Goal: Information Seeking & Learning: Understand process/instructions

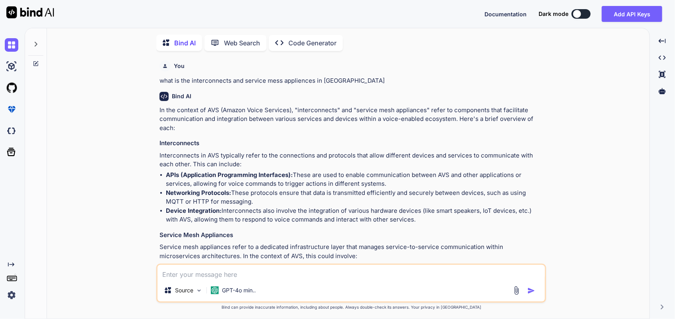
scroll to position [1773, 0]
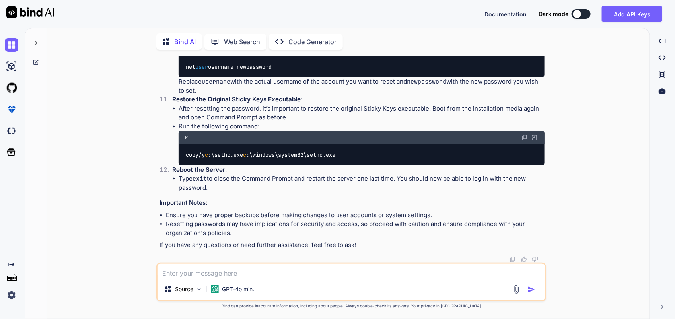
click at [233, 270] on textarea at bounding box center [352, 271] width 388 height 14
type textarea "h"
type textarea "x"
type textarea "ho"
type textarea "x"
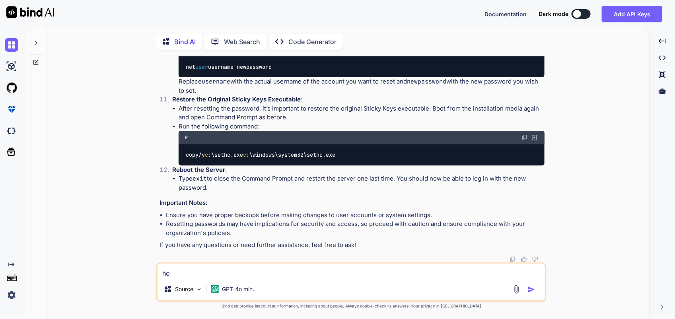
type textarea "how"
type textarea "x"
type textarea "how"
type textarea "x"
type textarea "how t"
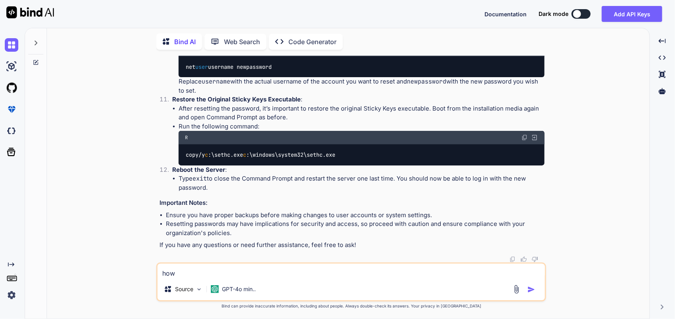
type textarea "x"
type textarea "how to"
type textarea "x"
type textarea "how to"
type textarea "x"
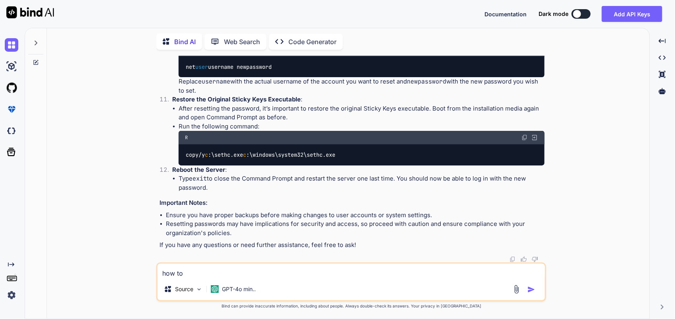
type textarea "how to c"
type textarea "x"
type textarea "how to ch"
type textarea "x"
type textarea "how to che"
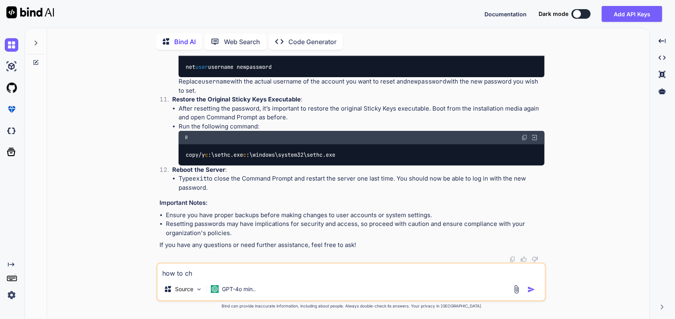
type textarea "x"
type textarea "how to chec"
type textarea "x"
type textarea "how to check"
type textarea "x"
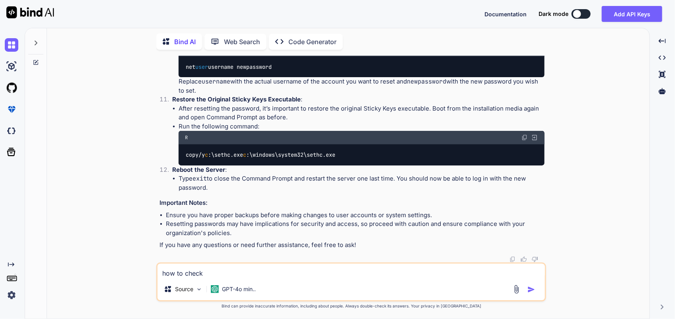
type textarea "how to check"
type textarea "x"
type textarea "how to check t"
type textarea "x"
type textarea "how to check th"
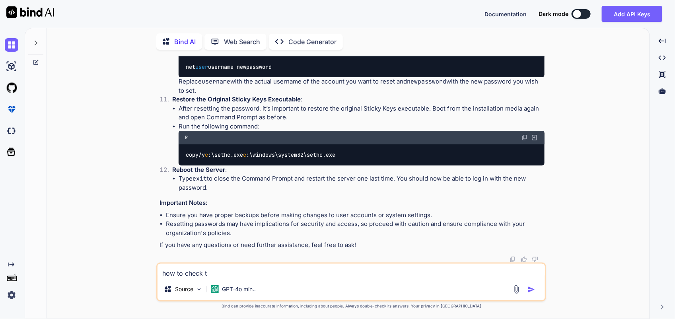
type textarea "x"
type textarea "how to check the"
type textarea "x"
type textarea "how to check the"
type textarea "x"
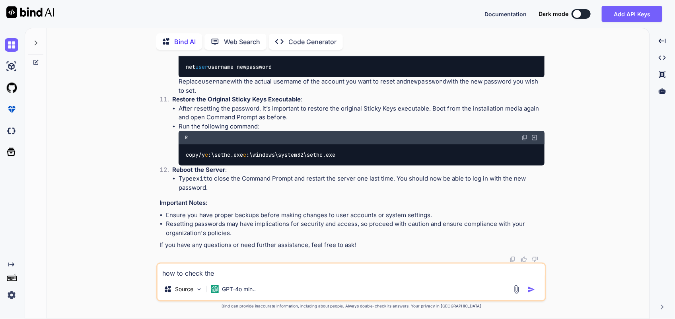
type textarea "how to check the s"
type textarea "x"
type textarea "how to check the sn"
type textarea "x"
type textarea "how to check the sna"
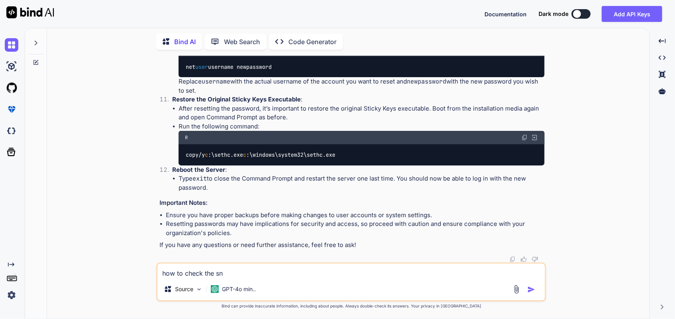
type textarea "x"
type textarea "how to check the snap"
type textarea "x"
type textarea "how to check the snaps"
type textarea "x"
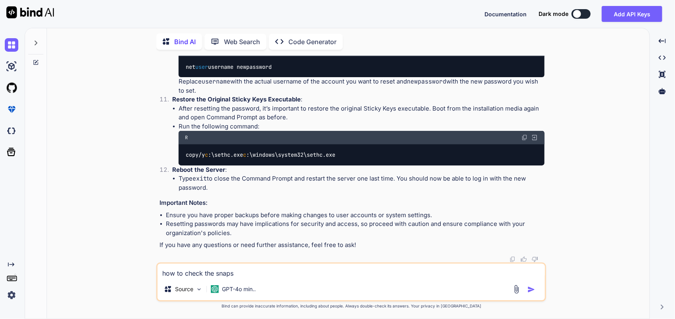
type textarea "how to check the snapsh"
type textarea "x"
type textarea "how to check the snapsho"
type textarea "x"
type textarea "how to check the snapshot"
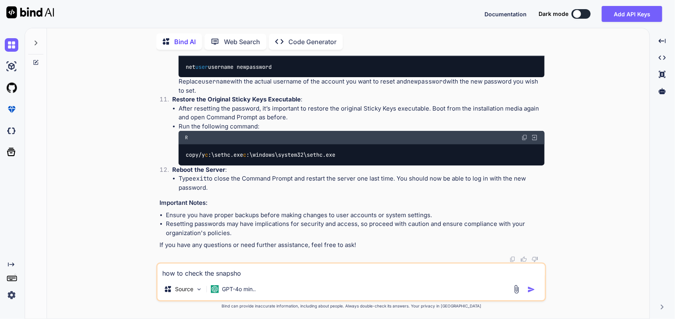
type textarea "x"
type textarea "how to check the snapshots"
type textarea "x"
type textarea "how to check the snapshots"
type textarea "x"
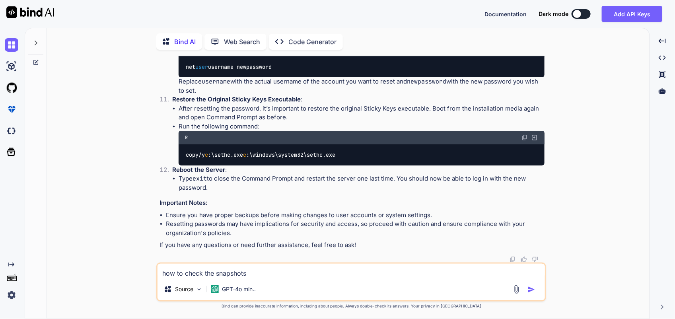
type textarea "how to check the snapshots b"
type textarea "x"
type textarea "how to check the snapshots bi"
type textarea "x"
type textarea "how to check the snapshots bil"
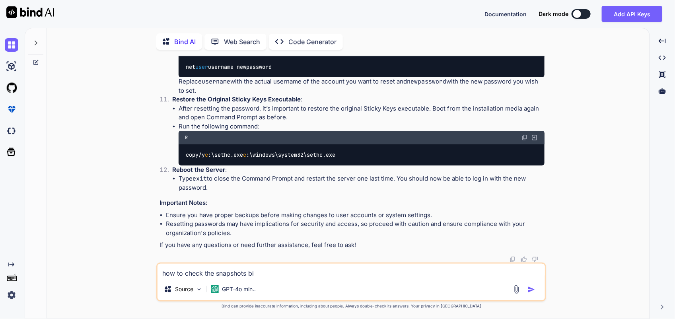
type textarea "x"
type textarea "how to check the snapshots bill"
type textarea "x"
type textarea "how to check the snapshots billi"
type textarea "x"
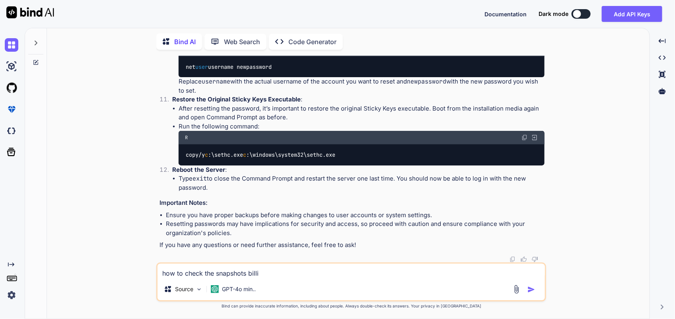
type textarea "how to check the snapshots billin"
type textarea "x"
type textarea "how to check the snapshots billing"
type textarea "x"
type textarea "how to check the snapshots billing"
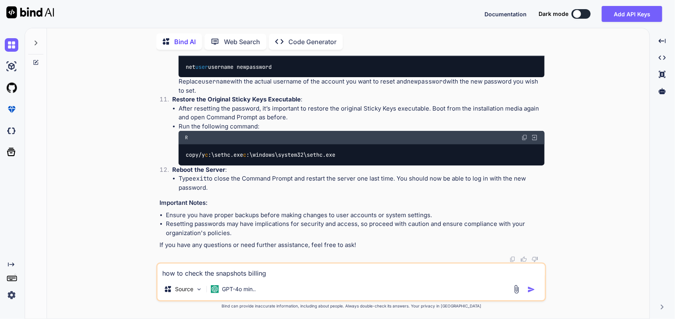
type textarea "x"
type textarea "how to check the snapshots billing i"
type textarea "x"
type textarea "how to check the snapshots billing in"
type textarea "x"
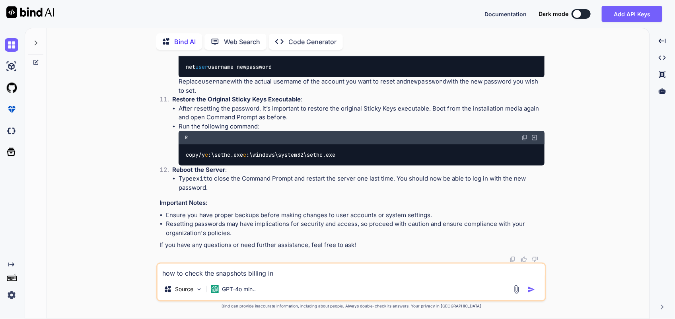
type textarea "how to check the snapshots billing in"
type textarea "x"
type textarea "how to check the snapshots billing in t"
type textarea "x"
type textarea "how to check the snapshots billing in th"
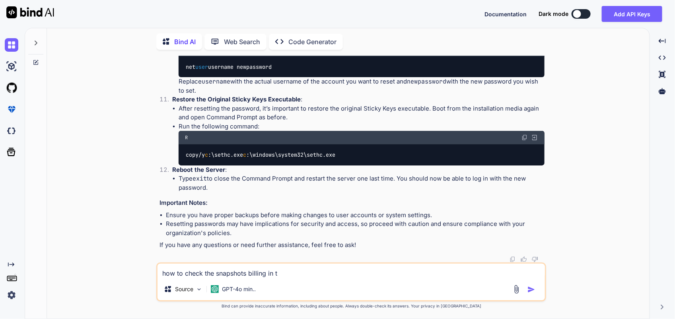
type textarea "x"
type textarea "how to check the snapshots billing in the"
type textarea "x"
type textarea "how to check the snapshots billing in the"
type textarea "x"
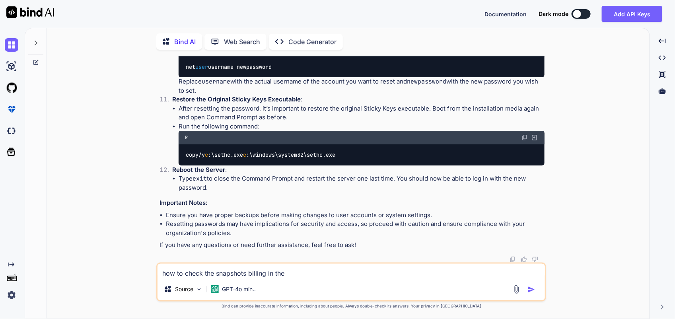
type textarea "how to check the snapshots billing in the a"
type textarea "x"
type textarea "how to check the snapshots billing in the az"
type textarea "x"
type textarea "how to check the snapshots billing in the azu"
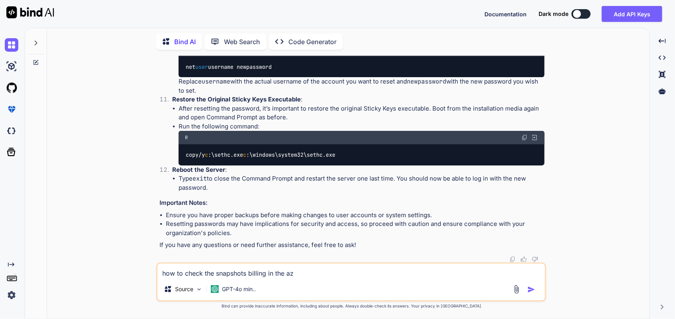
type textarea "x"
type textarea "how to check the snapshots billing in the azur"
type textarea "x"
type textarea "how to check the snapshots billing in the azure"
type textarea "x"
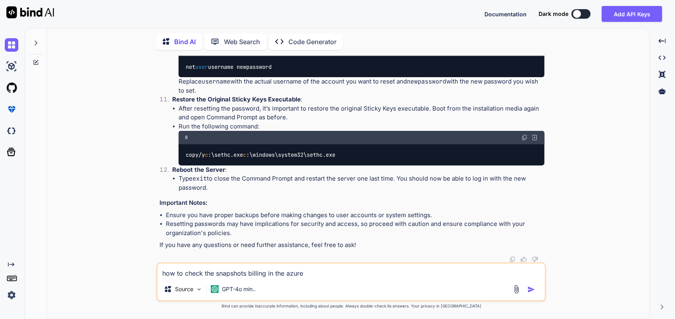
type textarea "how to check the snapshots billing in the azure"
type textarea "x"
type textarea "how to check the snapshots billing in the azure p"
type textarea "x"
type textarea "how to check the snapshots billing in the azure po"
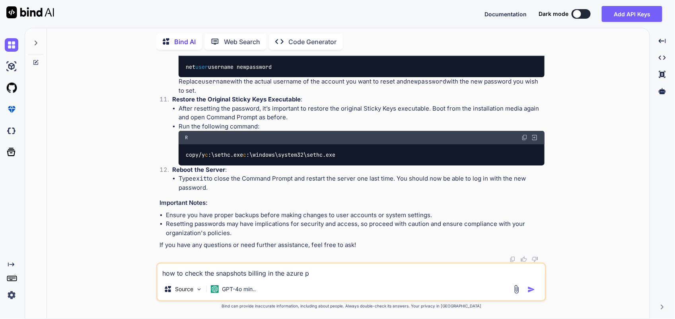
type textarea "x"
type textarea "how to check the snapshots billing in the azure por"
type textarea "x"
type textarea "how to check the snapshots billing in the azure port"
type textarea "x"
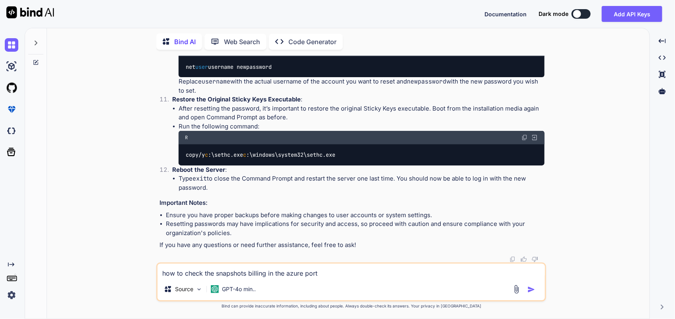
type textarea "how to check the snapshots billing in the azure porta"
type textarea "x"
type textarea "how to check the snapshots billing in the azure portal"
type textarea "x"
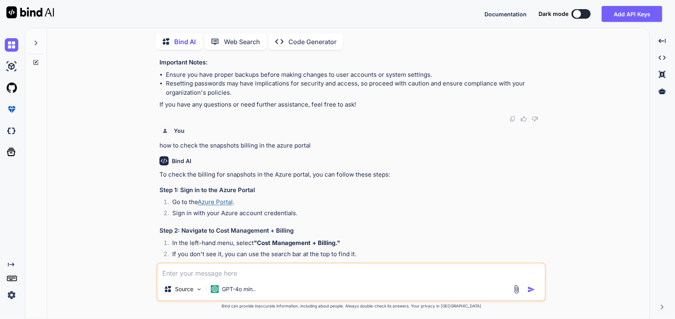
scroll to position [2007, 0]
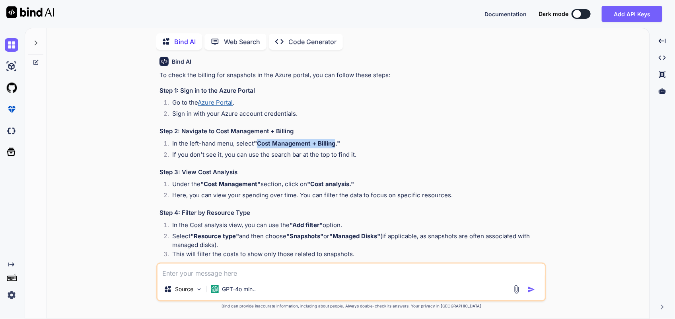
drag, startPoint x: 336, startPoint y: 151, endPoint x: 259, endPoint y: 152, distance: 76.4
click at [259, 147] on strong ""Cost Management + Billing."" at bounding box center [297, 144] width 86 height 8
copy strong "Cost Management + Billing"
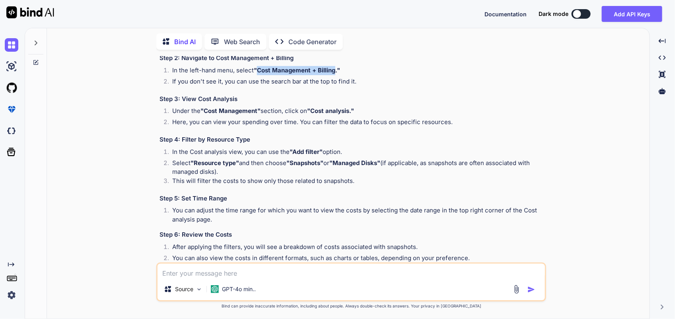
scroll to position [2106, 0]
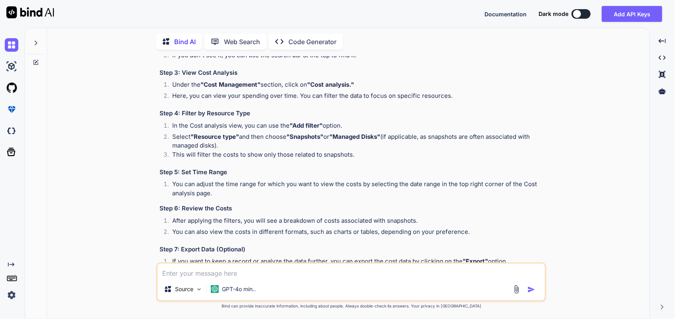
type textarea "x"
